Goal: Check status: Check status

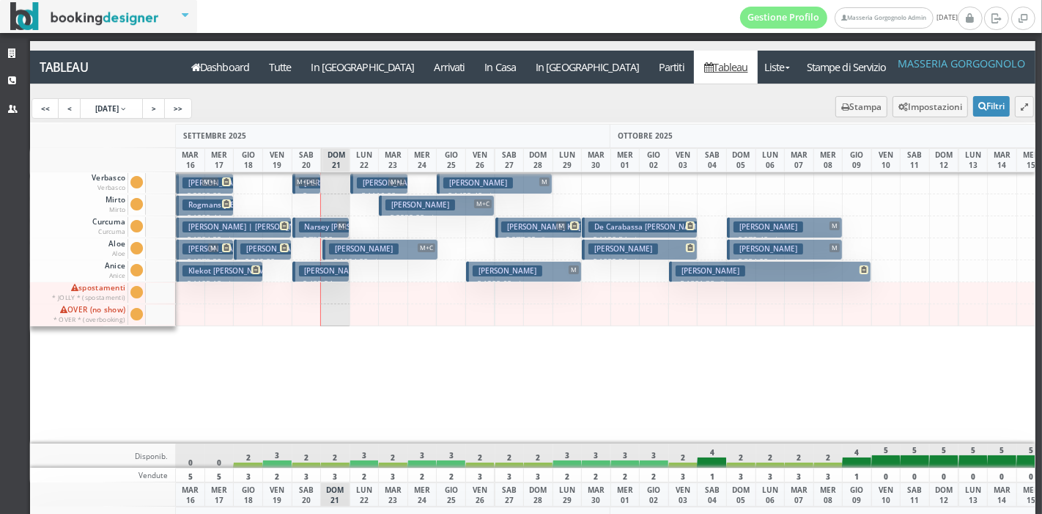
click at [709, 272] on h3 "Tröndle Katharina" at bounding box center [711, 270] width 70 height 11
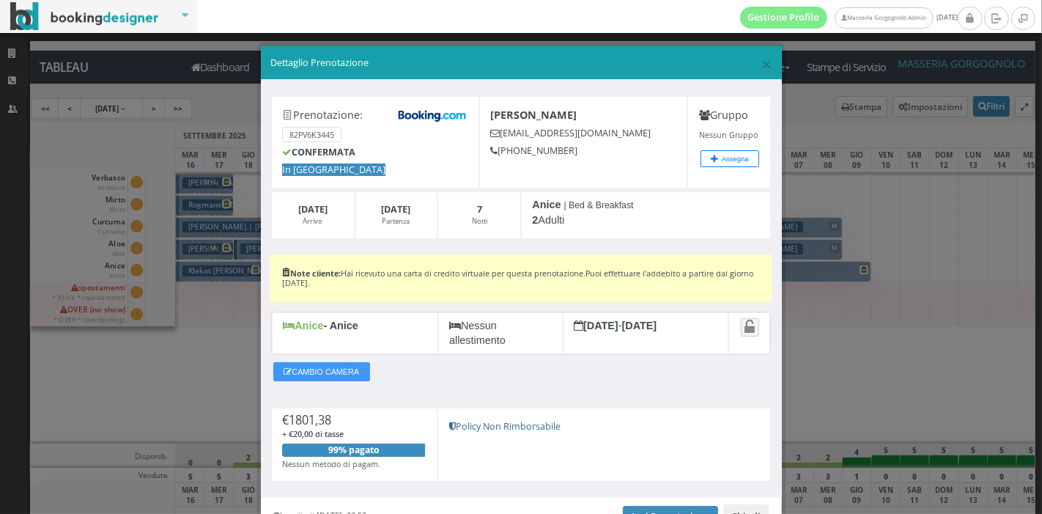
scroll to position [81, 0]
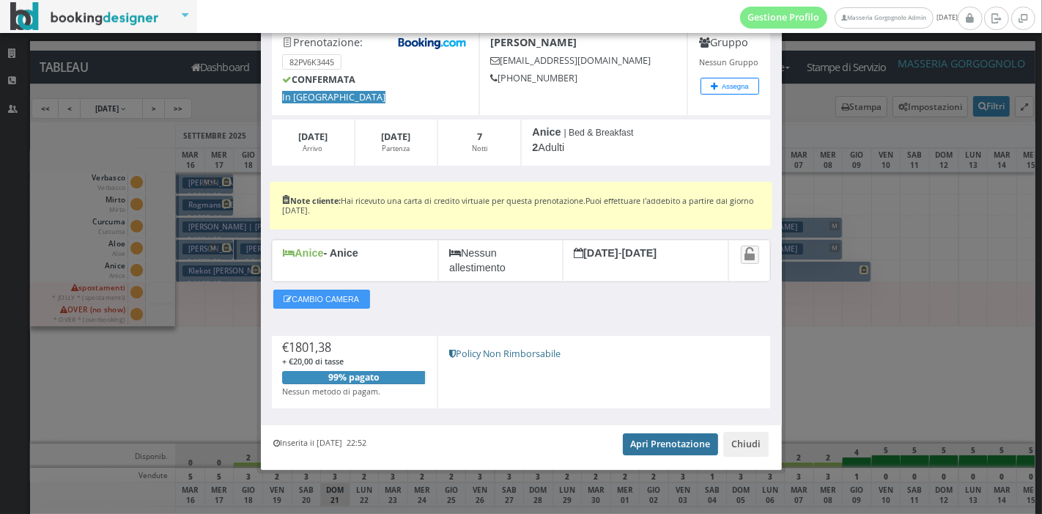
click at [682, 440] on link "Apri Prenotazione" at bounding box center [671, 444] width 96 height 22
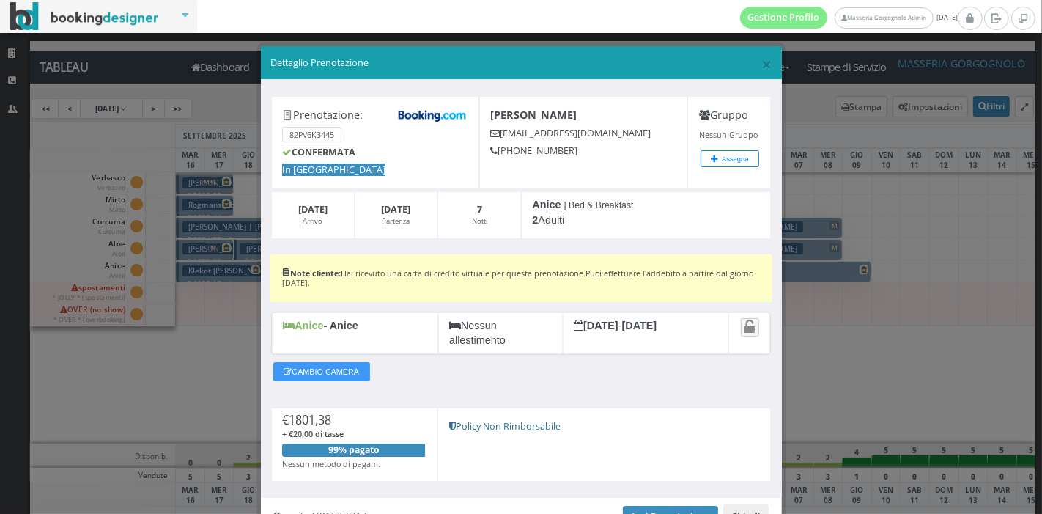
drag, startPoint x: 579, startPoint y: 116, endPoint x: 487, endPoint y: 112, distance: 91.7
click at [491, 112] on b "Tröndle Katharina" at bounding box center [534, 115] width 86 height 14
copy b "Tröndle Katharina"
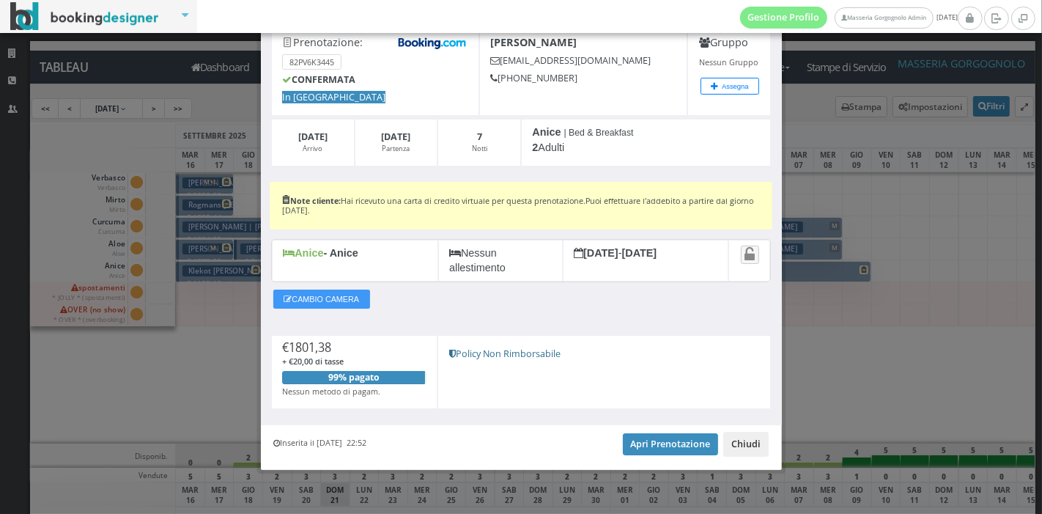
click at [753, 435] on button "Chiudi" at bounding box center [745, 444] width 45 height 25
